Goal: Task Accomplishment & Management: Manage account settings

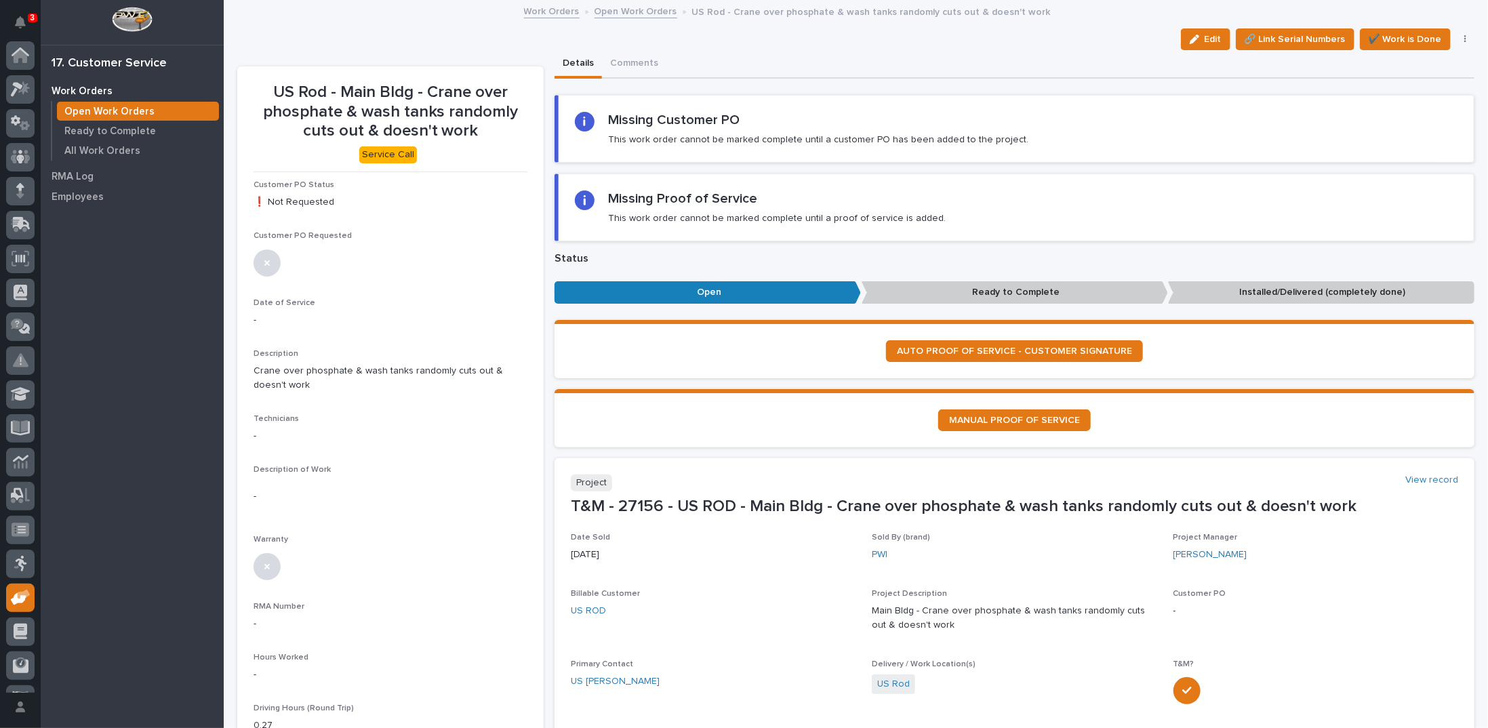
scroll to position [60, 0]
click at [628, 9] on link "Open Work Orders" at bounding box center [635, 11] width 83 height 16
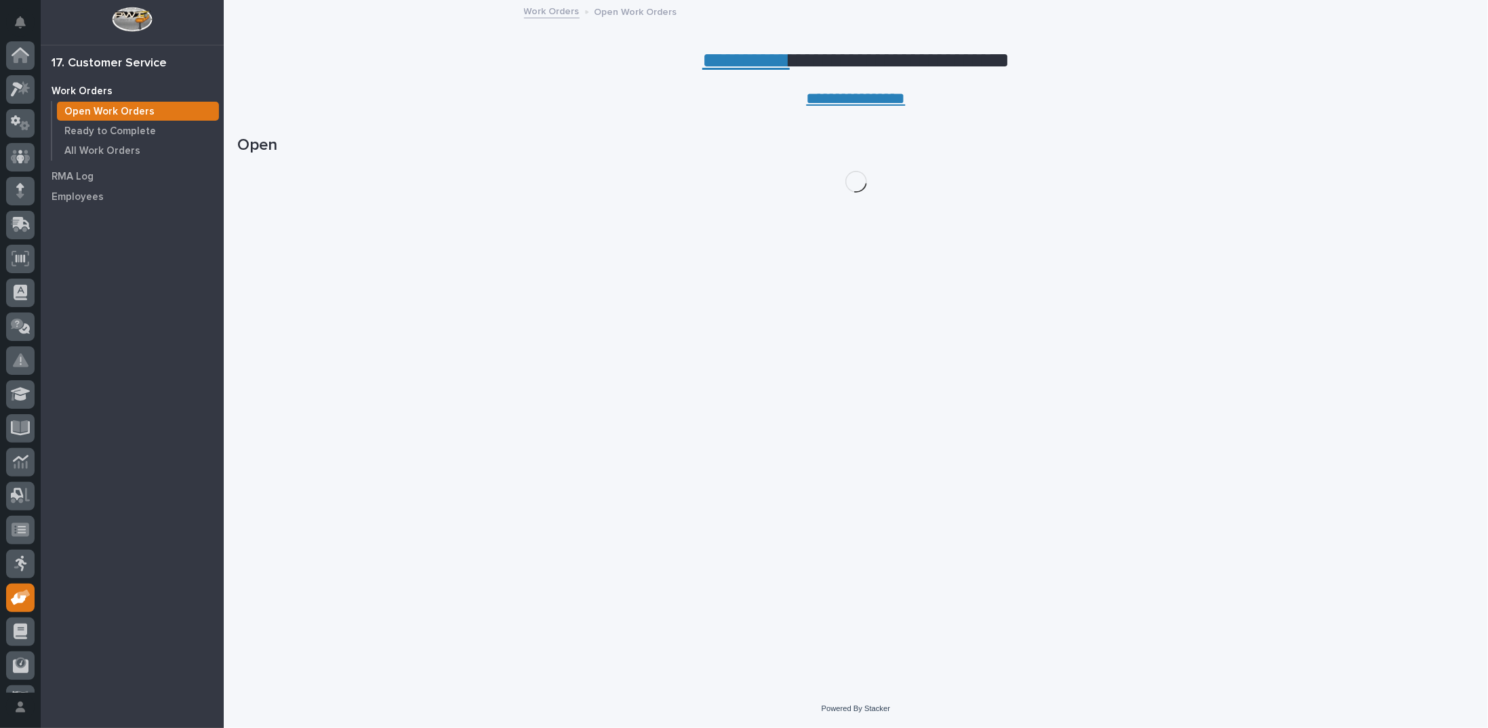
scroll to position [60, 0]
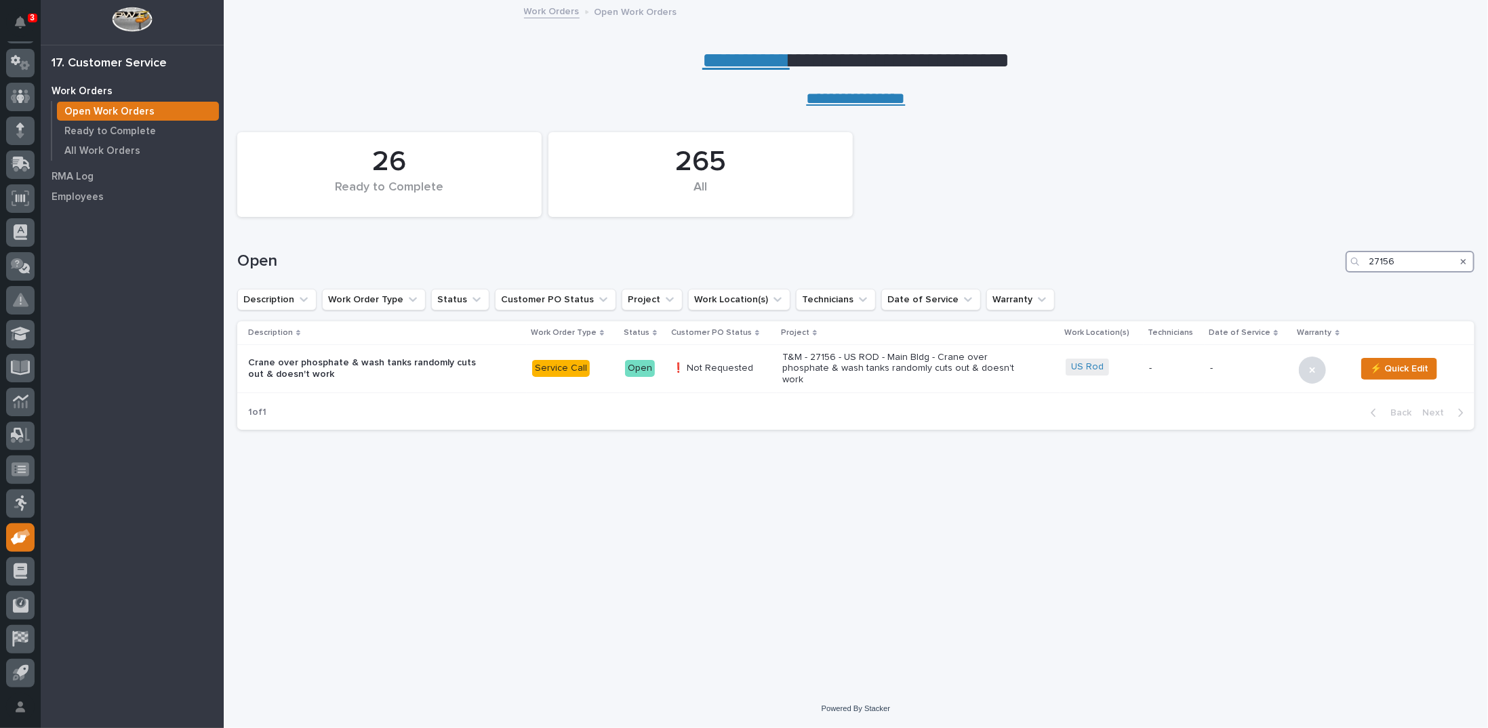
drag, startPoint x: 1392, startPoint y: 258, endPoint x: 1290, endPoint y: 269, distance: 102.2
click at [1290, 269] on div "Open 27156" at bounding box center [855, 262] width 1237 height 22
type input "26656"
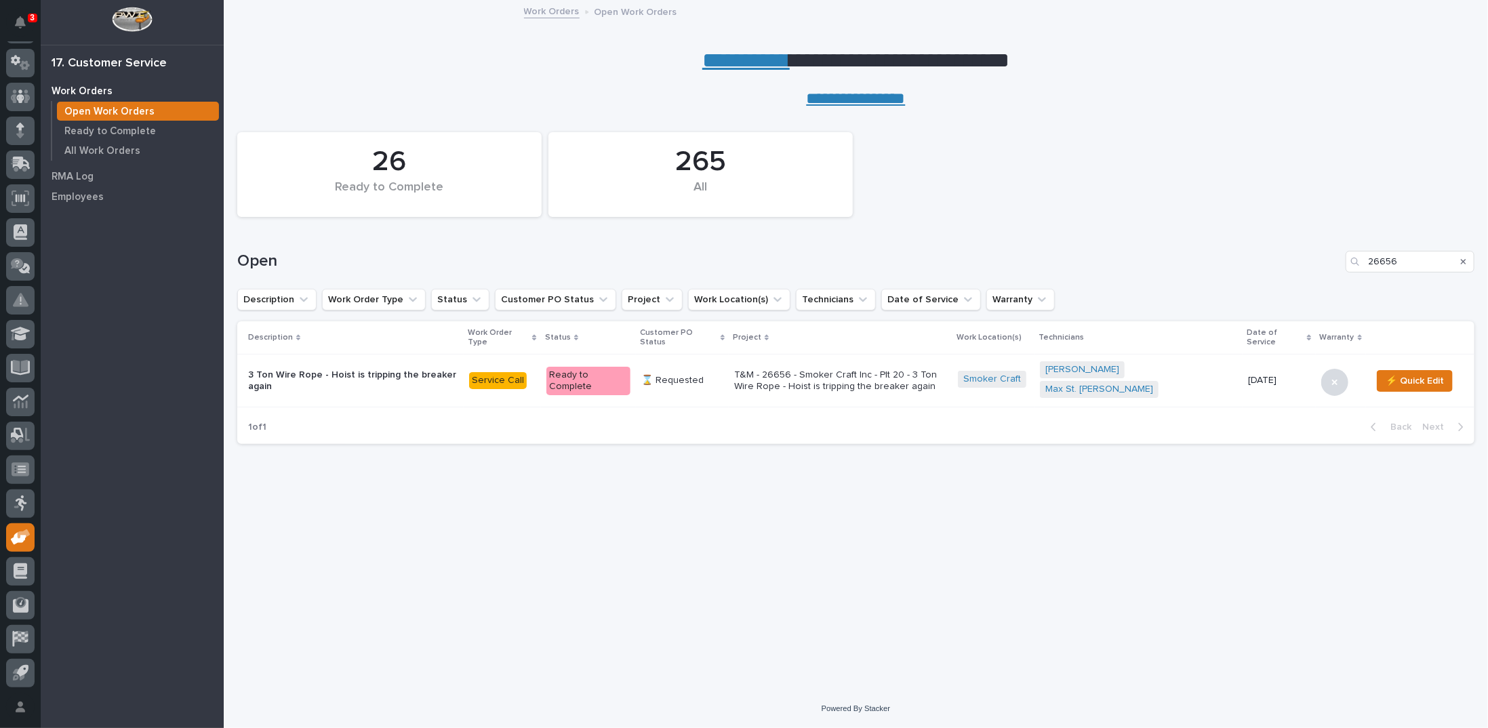
click at [797, 369] on p "T&M - 26656 - Smoker Craft Inc - Plt 20 - 3 Ton Wire Rope - Hoist is tripping t…" at bounding box center [840, 380] width 213 height 23
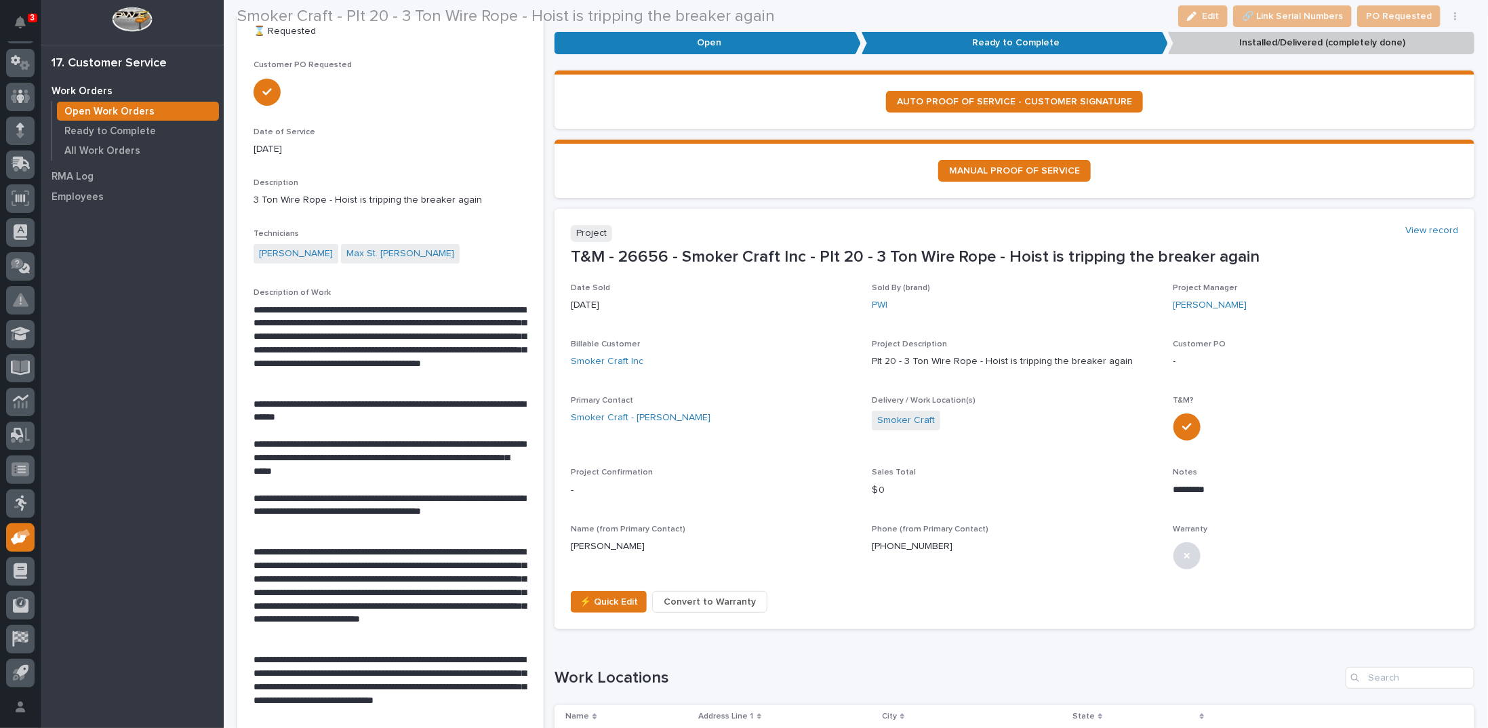
scroll to position [203, 0]
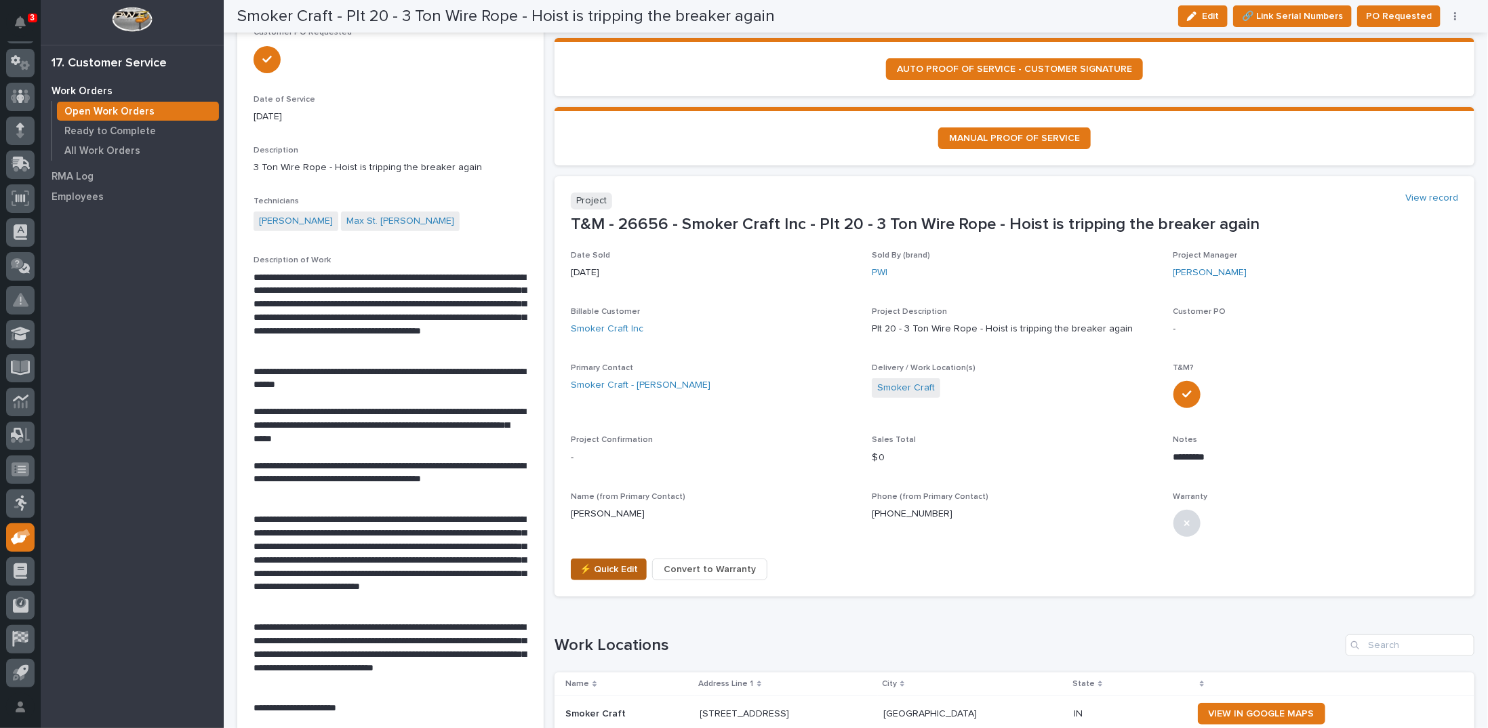
click at [597, 565] on span "⚡ Quick Edit" at bounding box center [608, 569] width 58 height 16
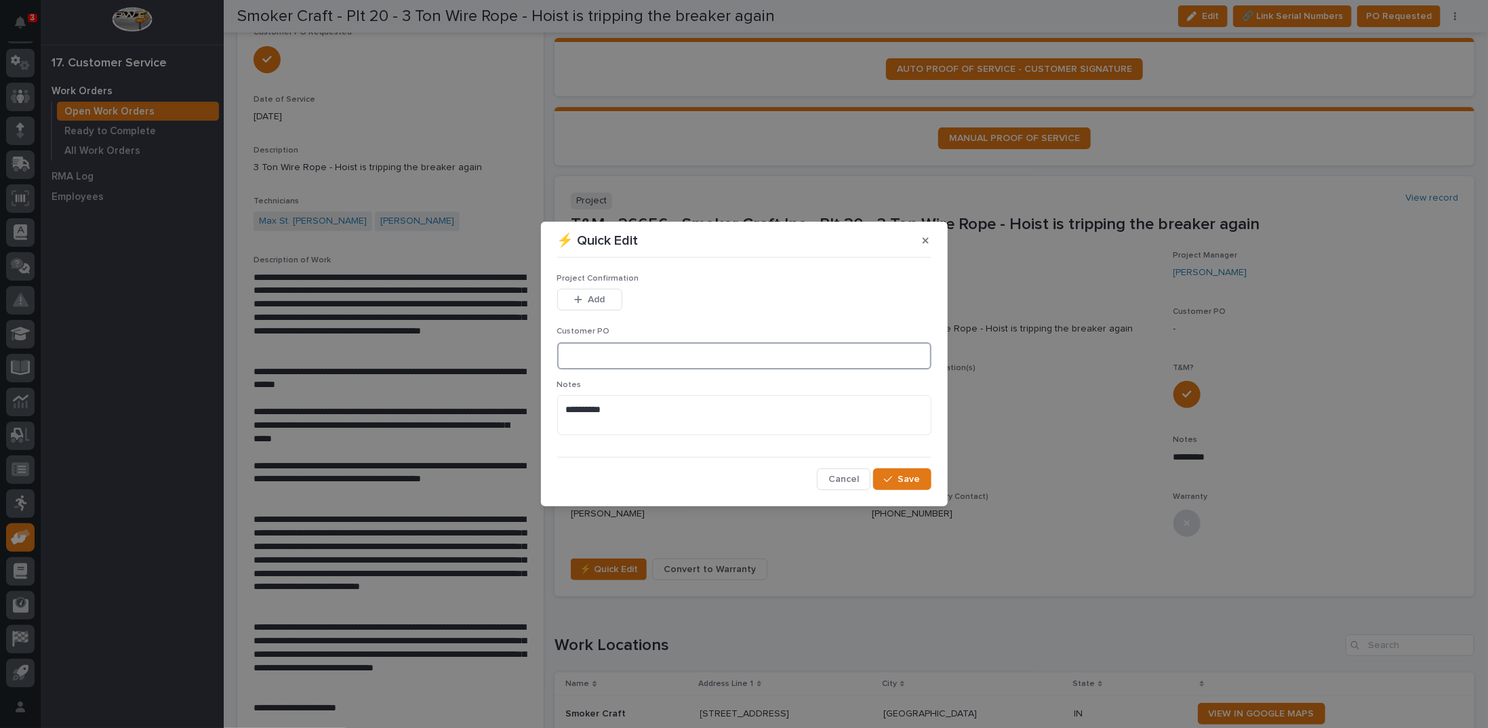
click at [606, 354] on input at bounding box center [744, 355] width 374 height 27
type input "[PERSON_NAME]"
click at [596, 301] on span "Add" at bounding box center [596, 299] width 17 height 12
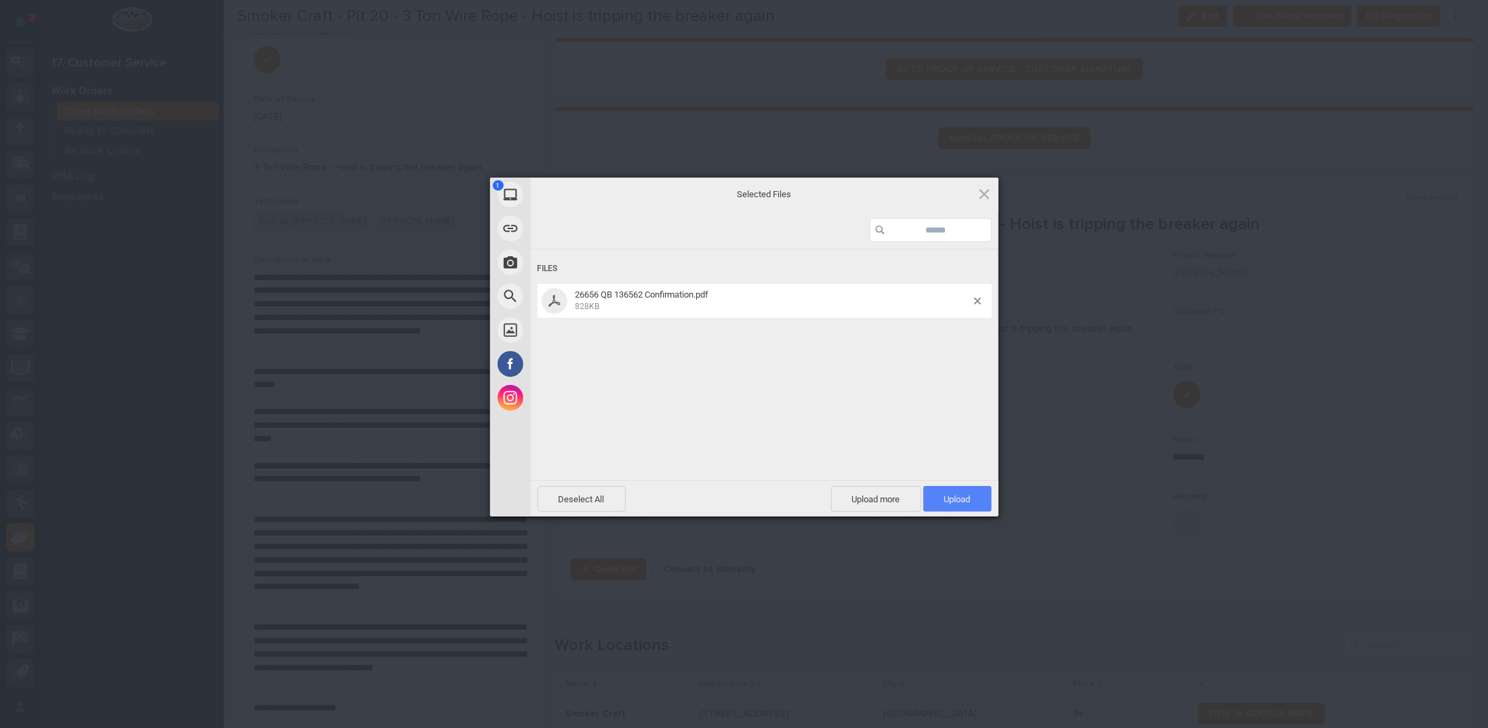
click at [952, 500] on span "Upload 1" at bounding box center [957, 499] width 26 height 10
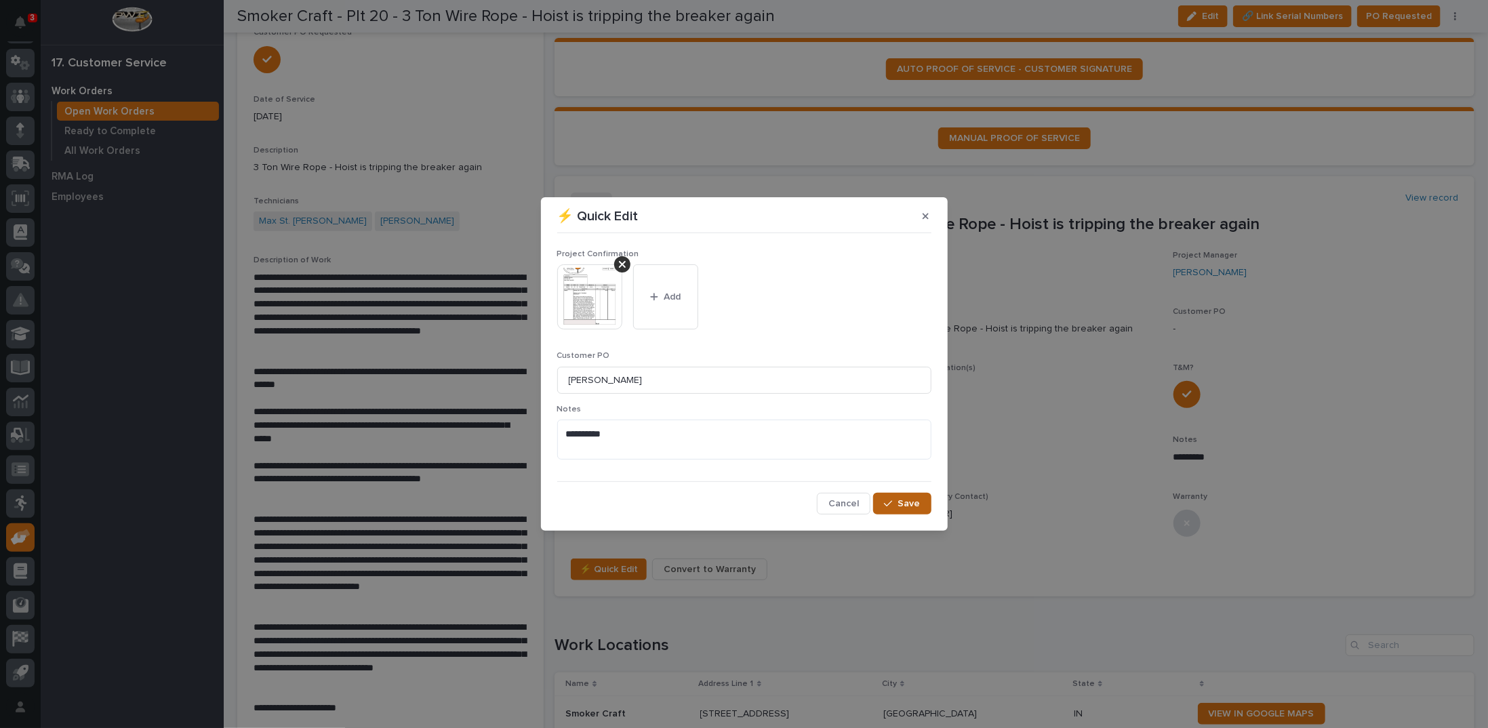
click at [909, 506] on span "Save" at bounding box center [909, 503] width 22 height 12
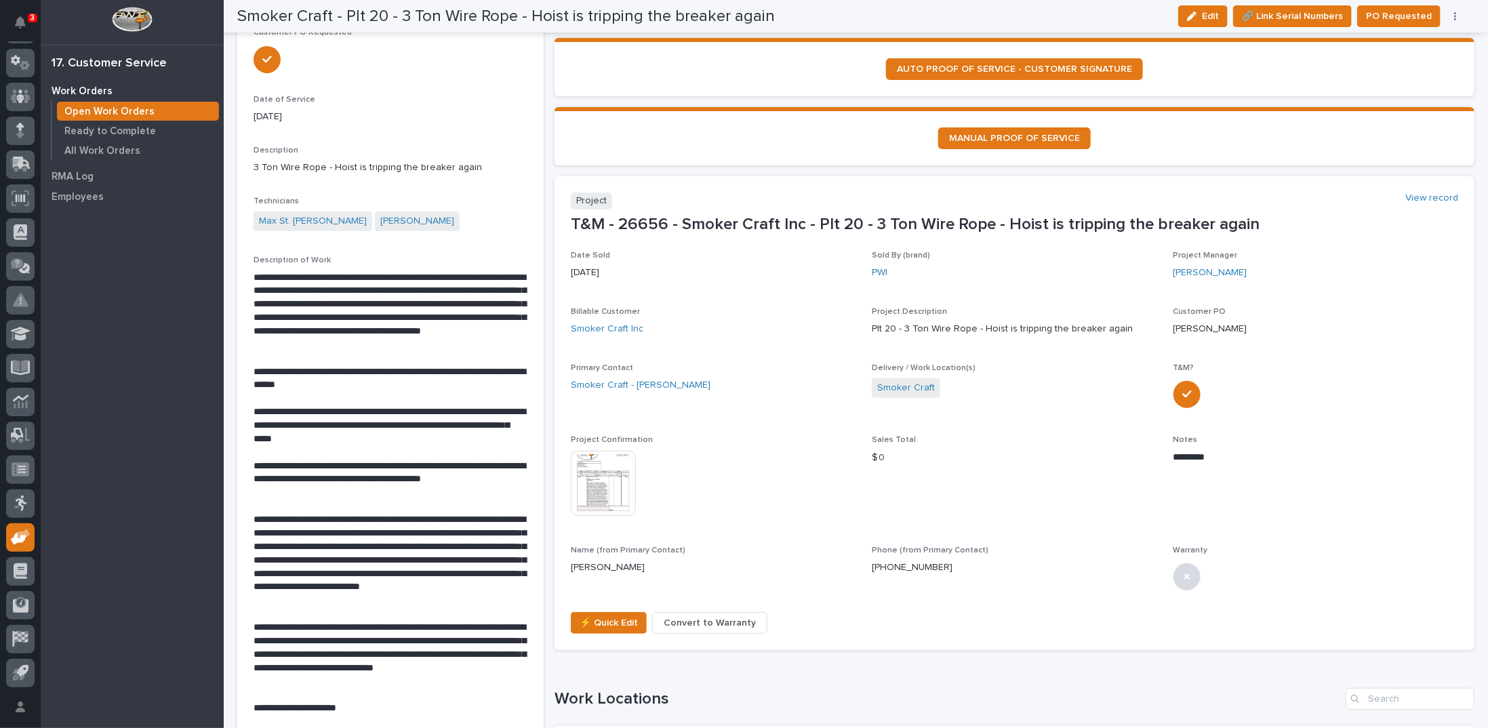
scroll to position [0, 0]
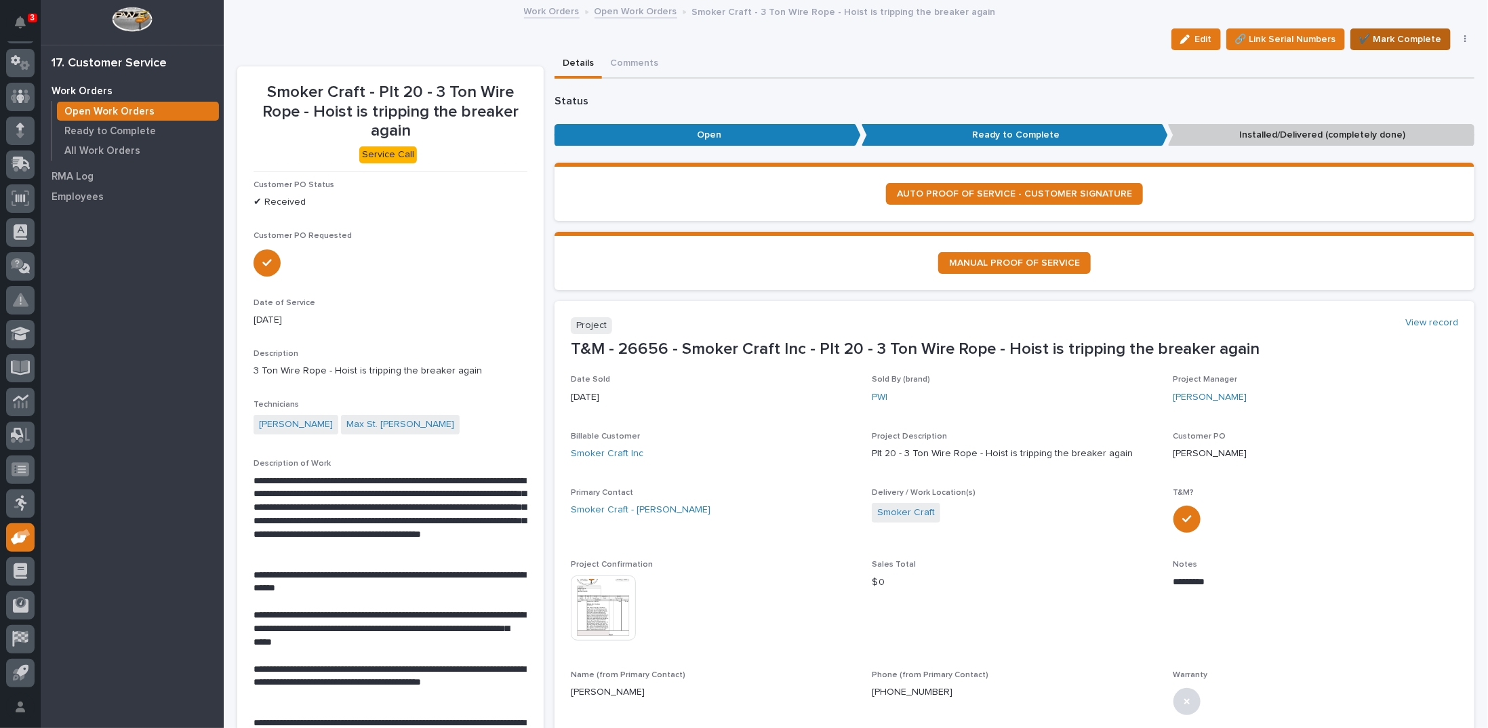
click at [1408, 36] on span "✔️ Mark Complete" at bounding box center [1400, 39] width 83 height 16
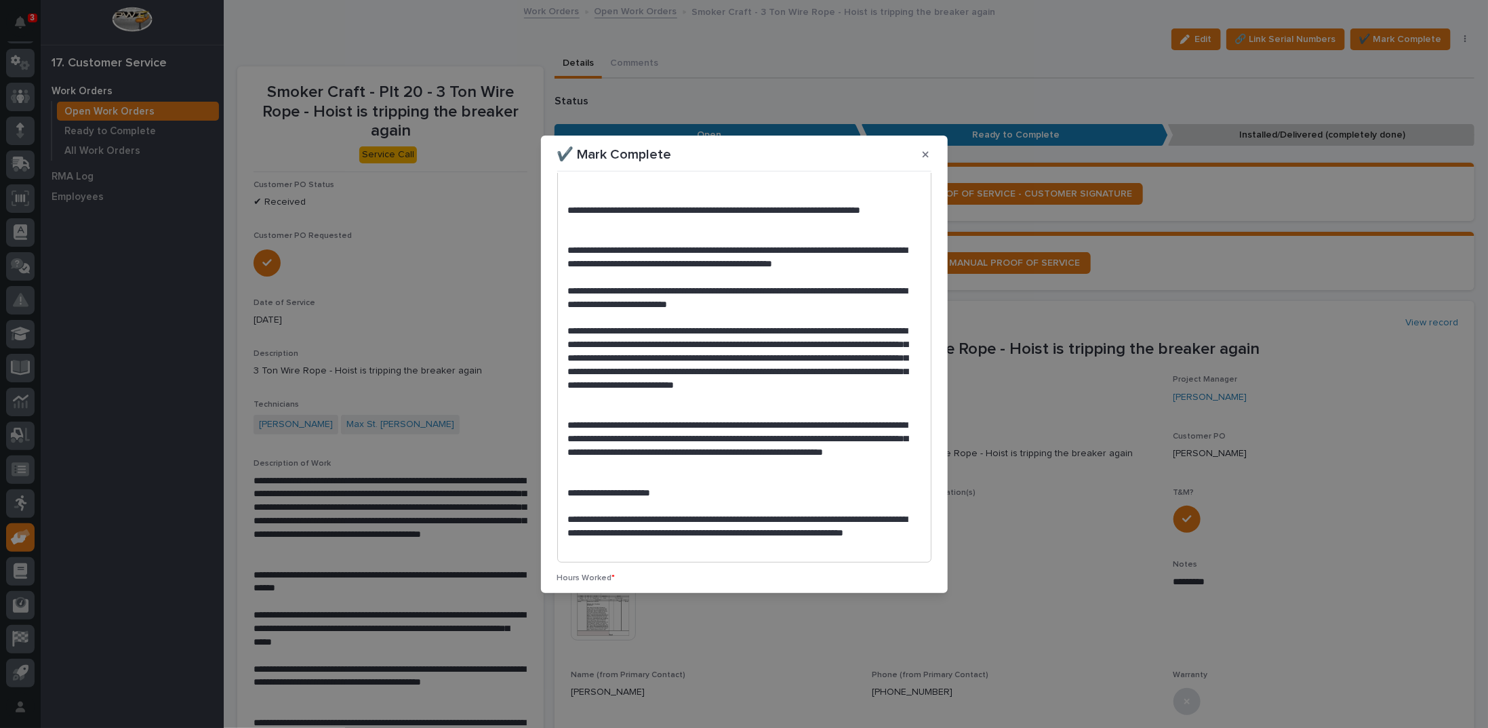
scroll to position [450, 0]
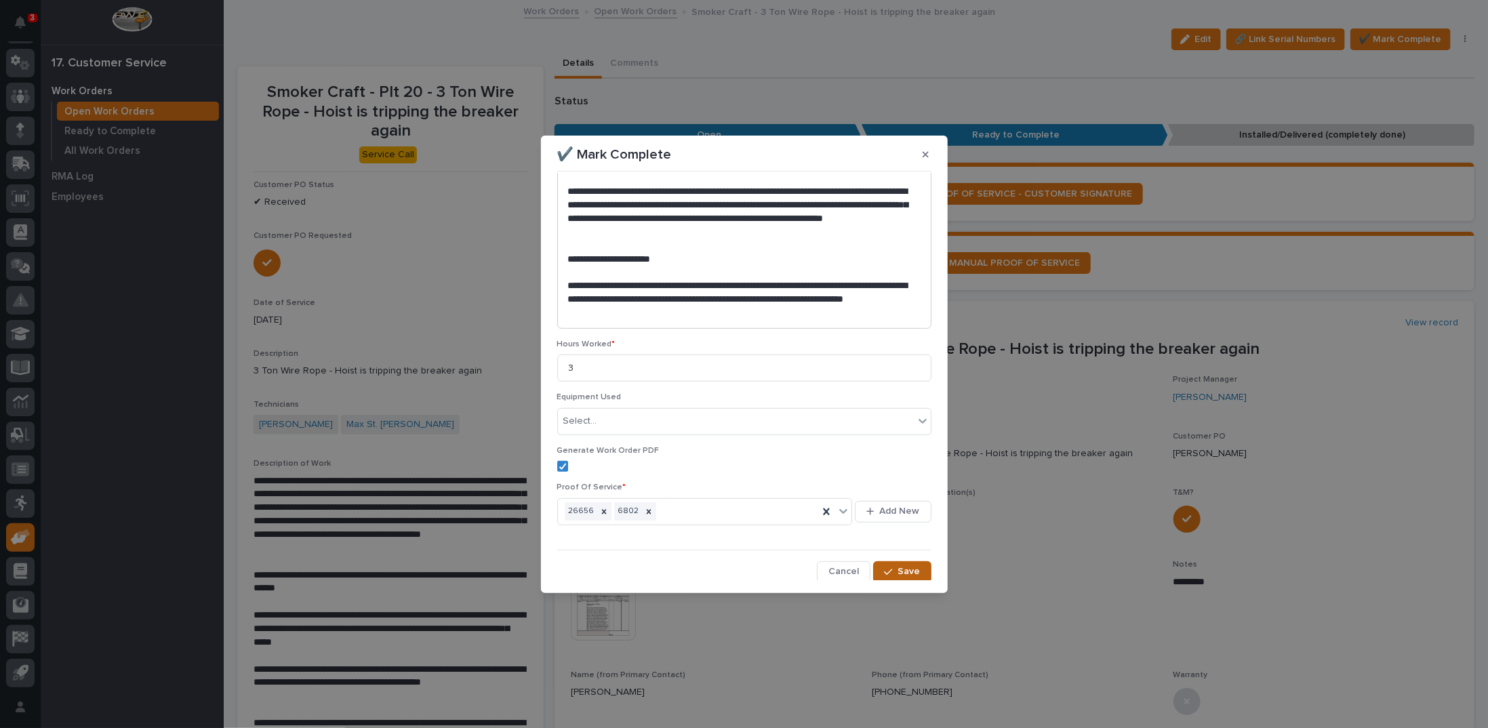
click at [901, 567] on span "Save" at bounding box center [909, 571] width 22 height 12
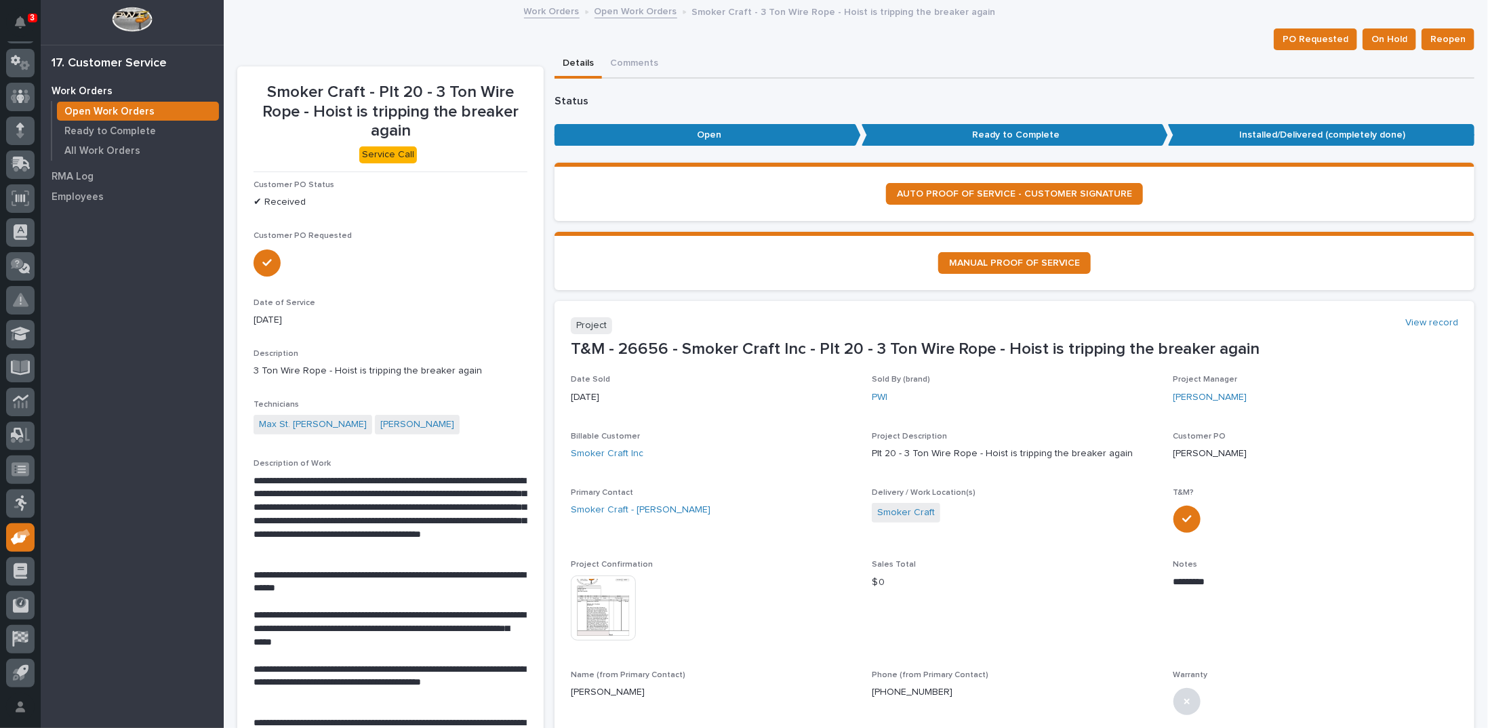
click at [615, 10] on link "Open Work Orders" at bounding box center [635, 11] width 83 height 16
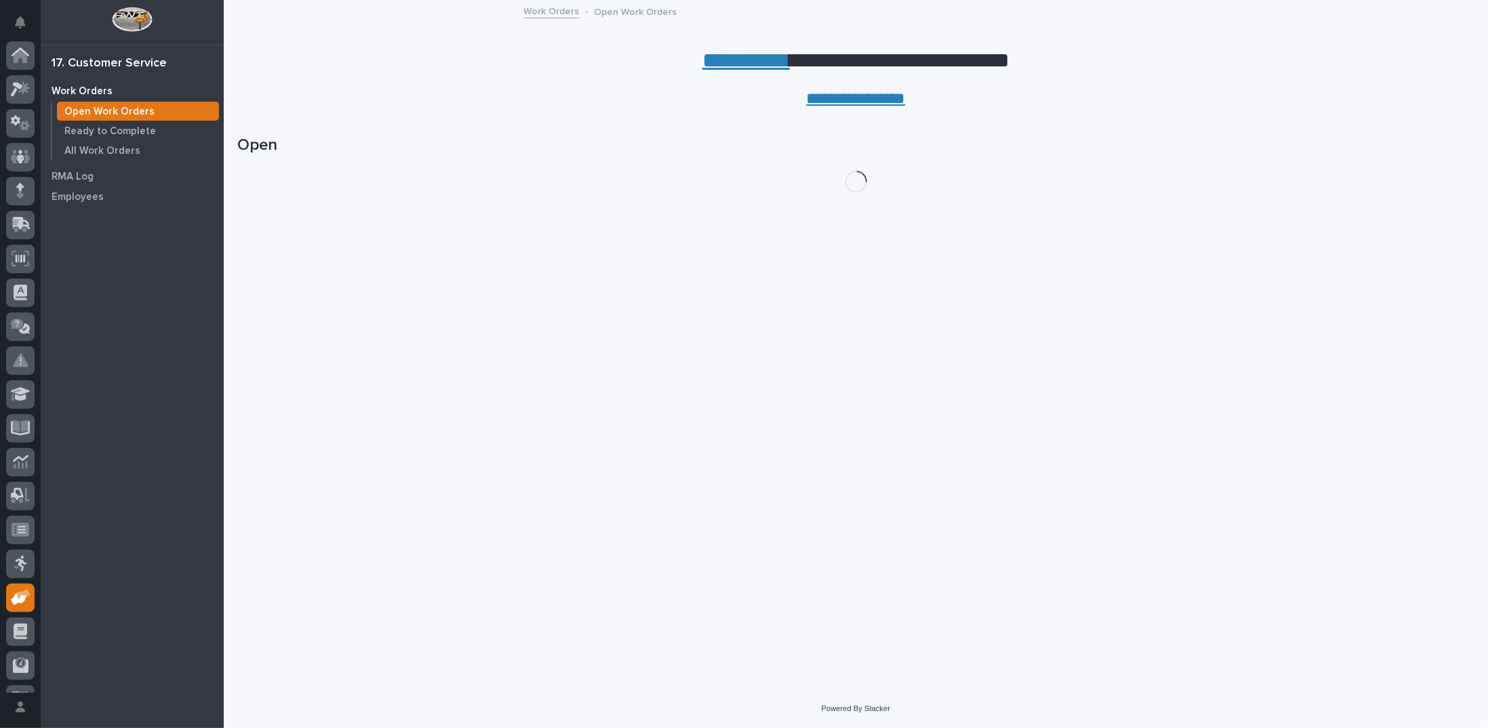
scroll to position [60, 0]
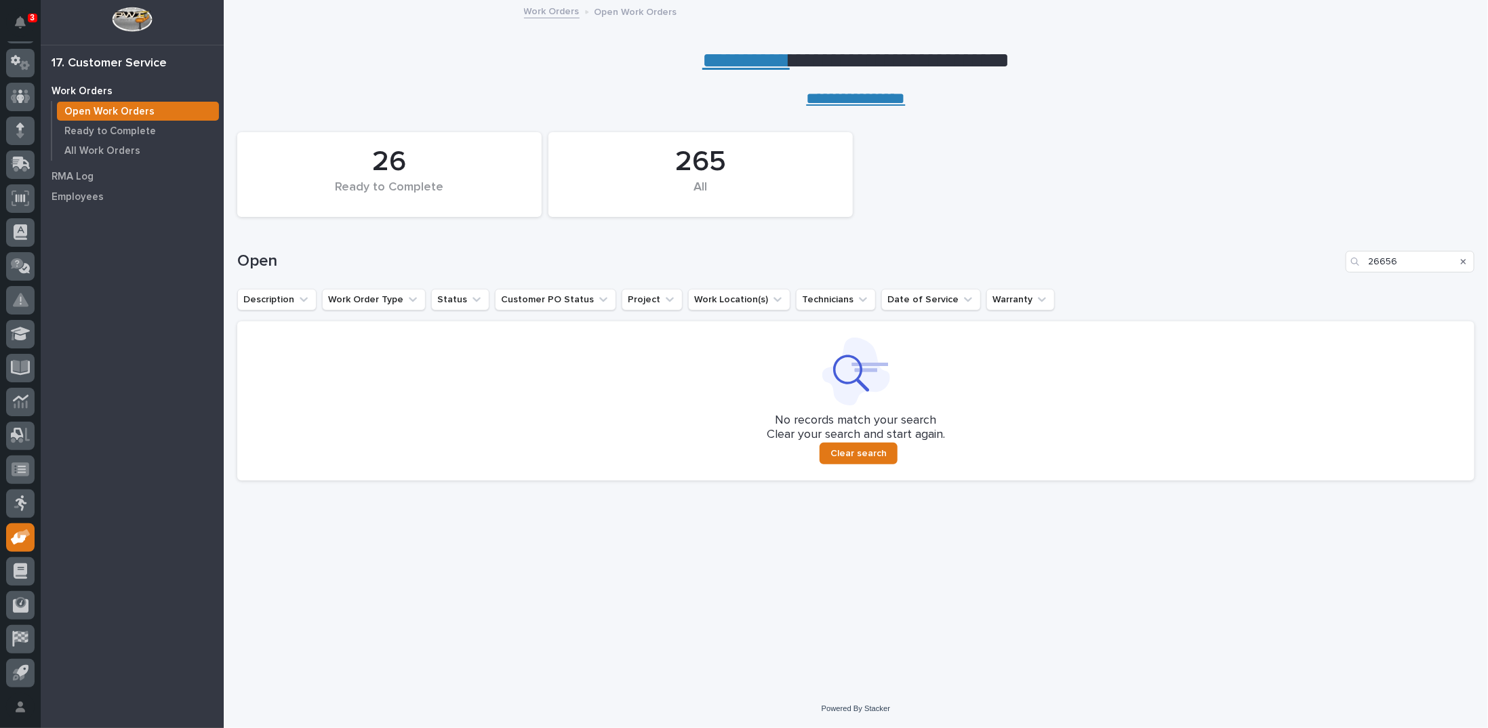
click at [1462, 260] on icon "Search" at bounding box center [1462, 261] width 5 height 5
